Goal: Complete application form

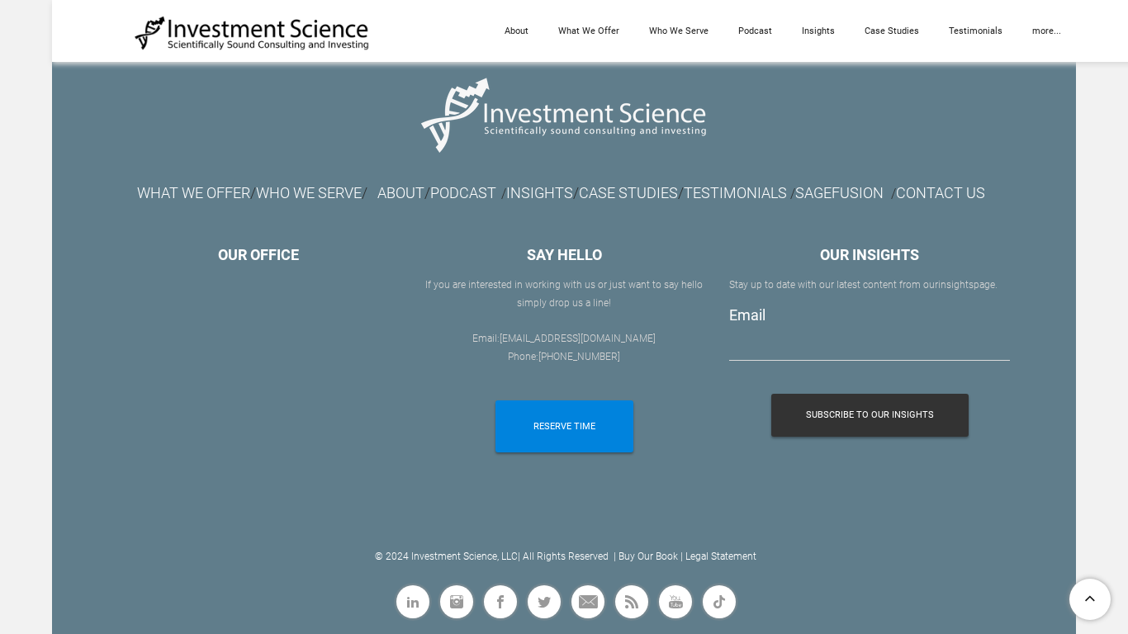
scroll to position [857, 0]
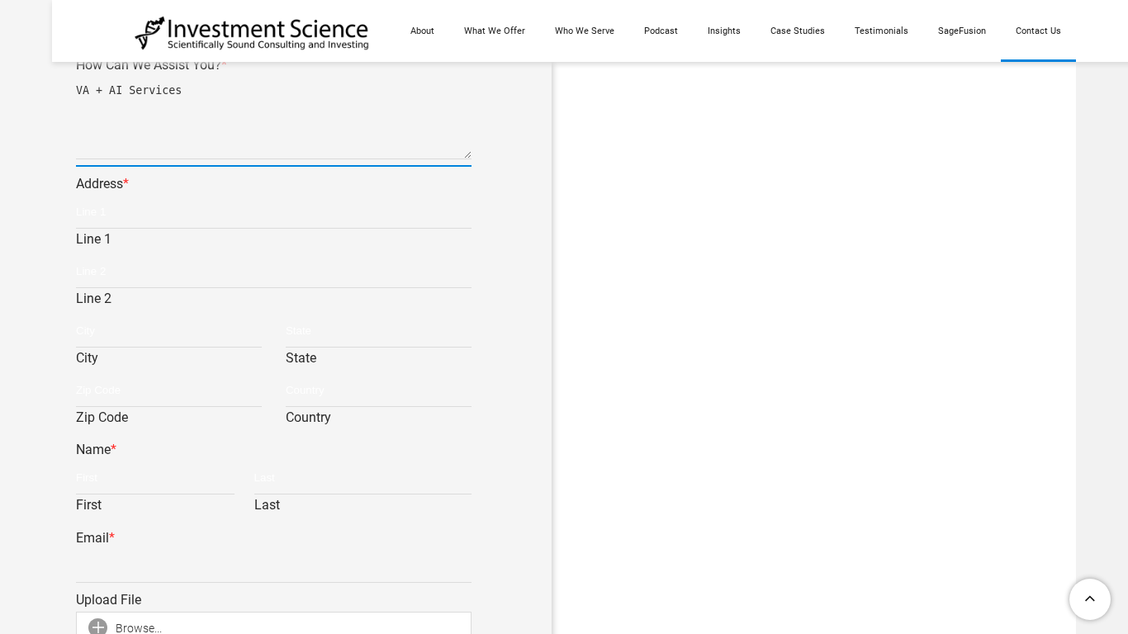
type textarea "VA + AI Services"
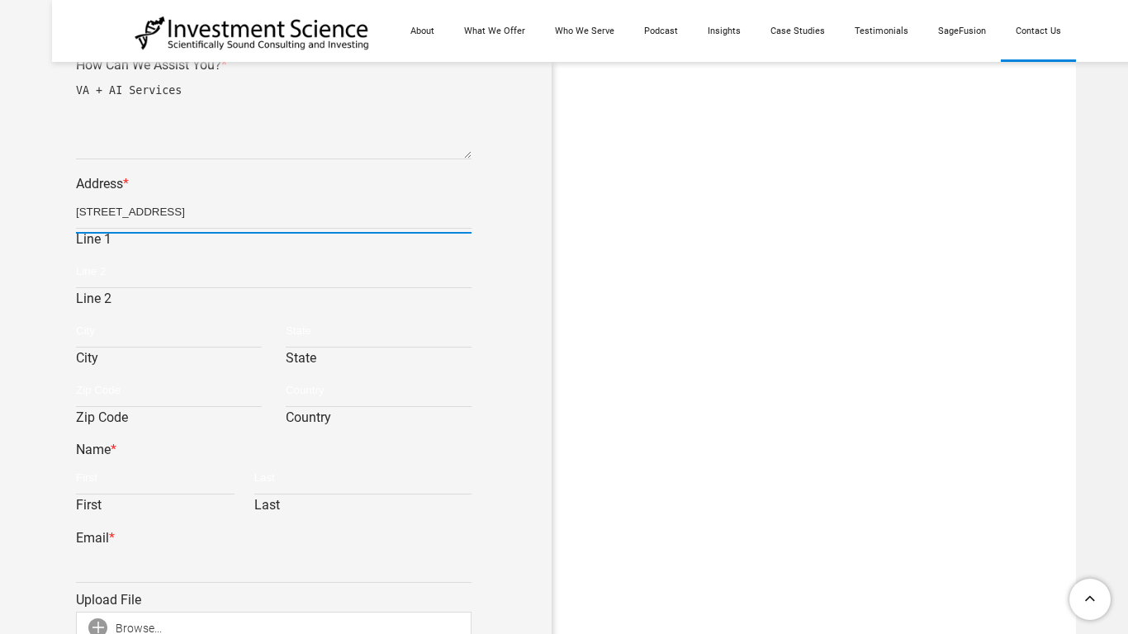
type input "123 Fake Street"
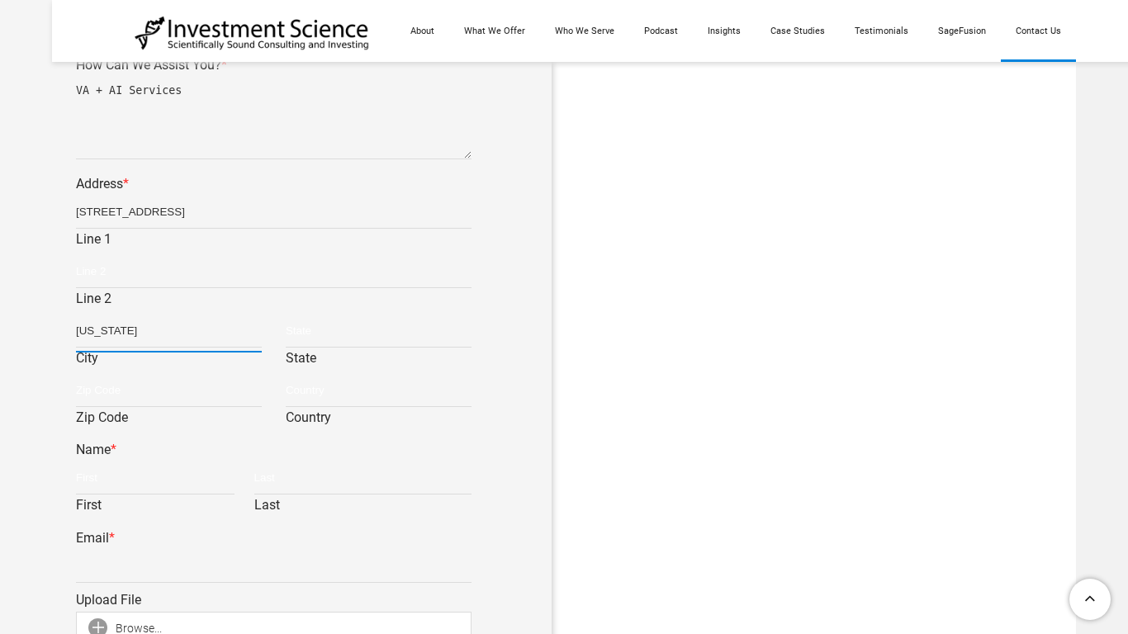
type input "New York"
type input "NY"
type input "10101"
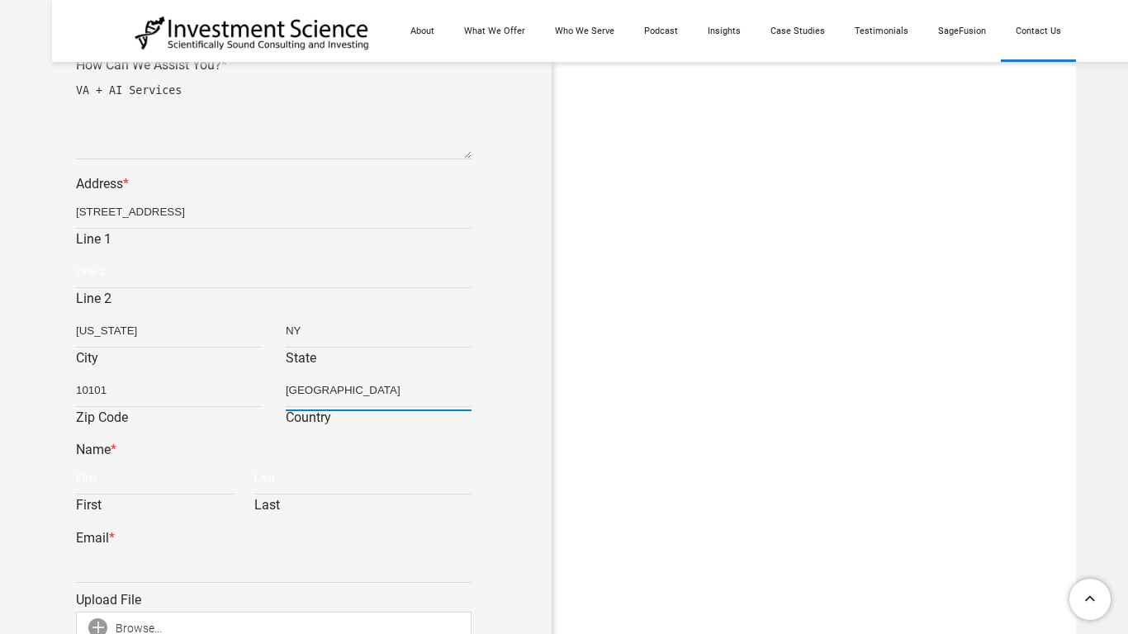
type input "USA"
type input "Brenda"
type input "Cruz"
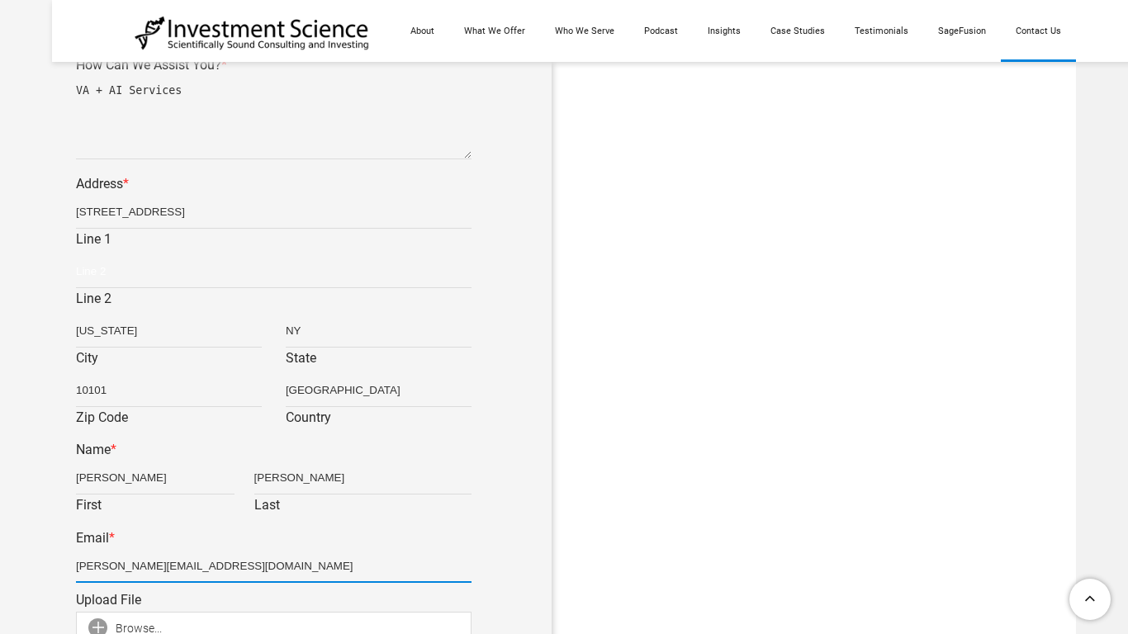
scroll to position [867, 0]
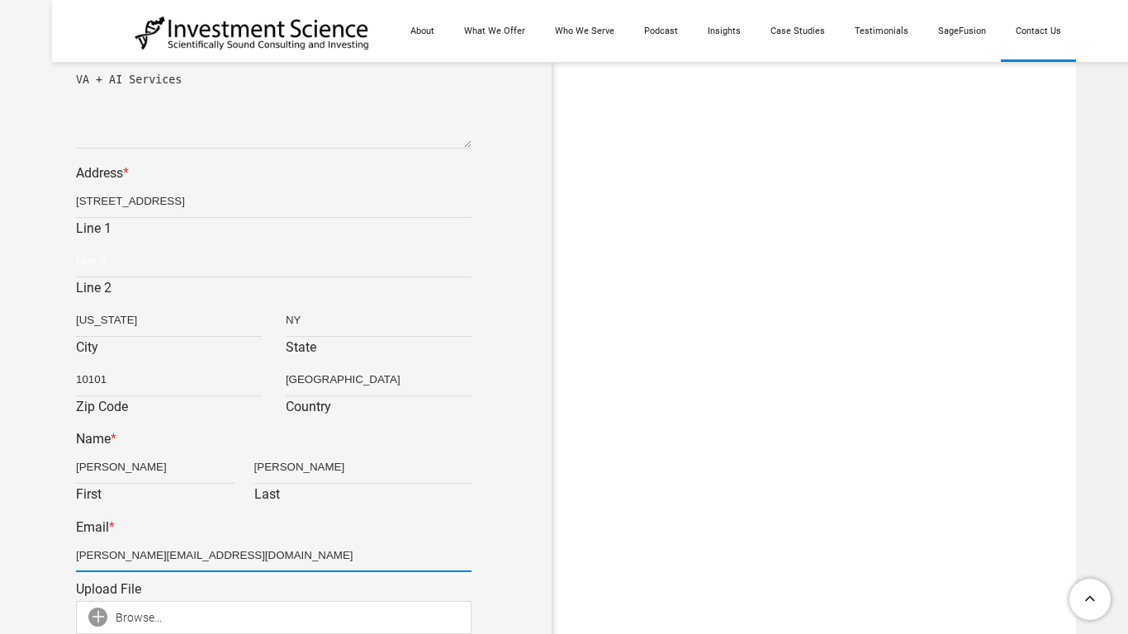
type input "b.cruz@virtualhelppartner.com"
type input "123 Fake Street"
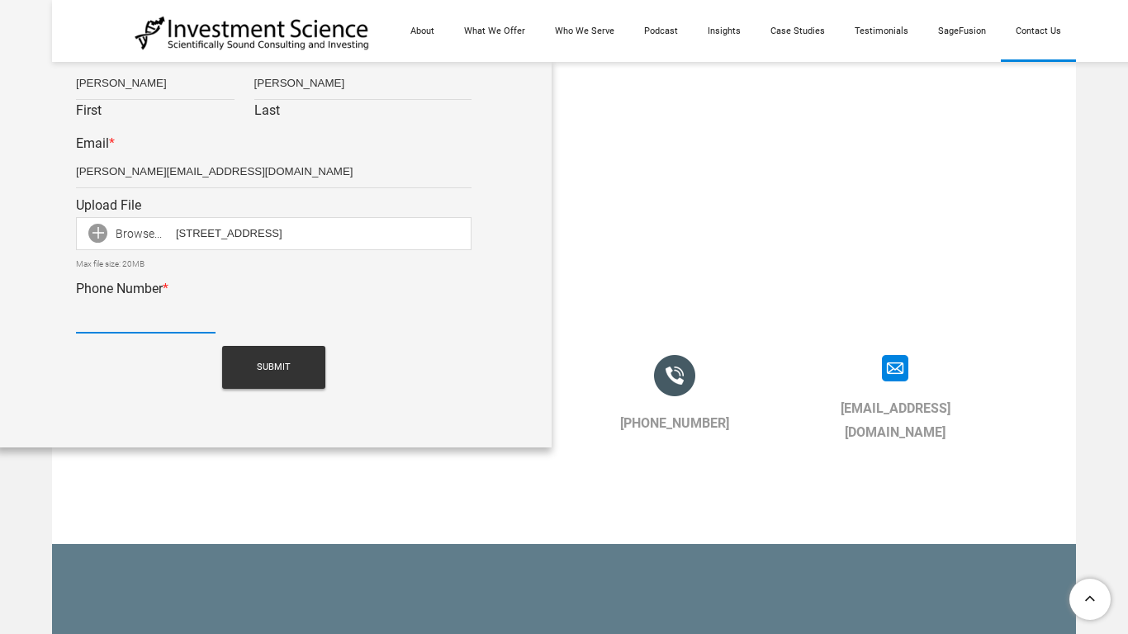
type input "9093130741"
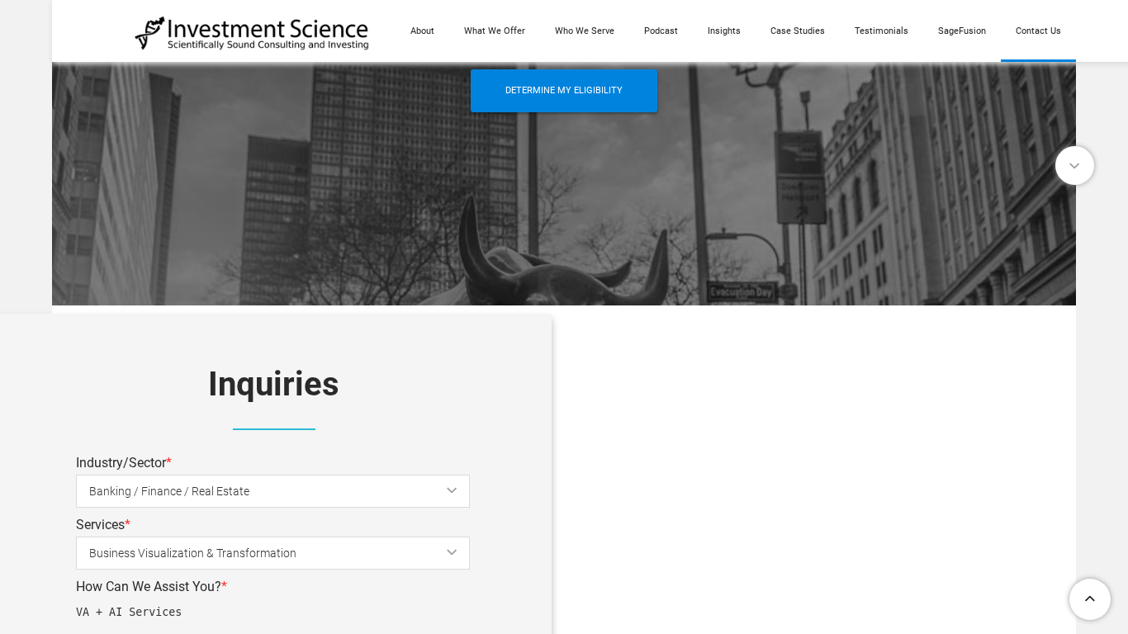
scroll to position [650, 0]
